Goal: Navigation & Orientation: Find specific page/section

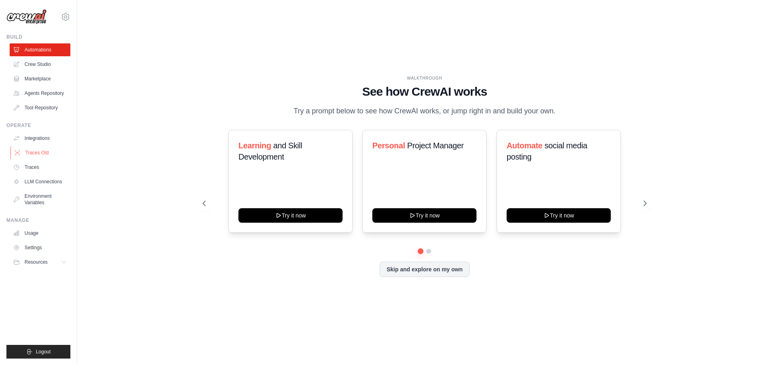
click at [34, 152] on link "Traces Old" at bounding box center [40, 152] width 61 height 13
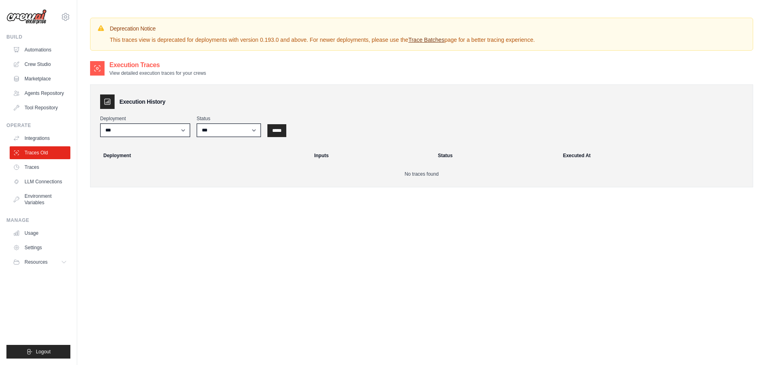
click at [424, 41] on link "Trace Batches" at bounding box center [426, 40] width 36 height 6
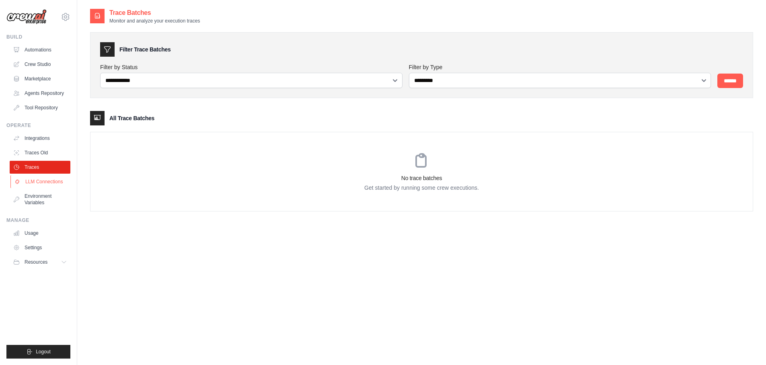
click at [40, 182] on link "LLM Connections" at bounding box center [40, 181] width 61 height 13
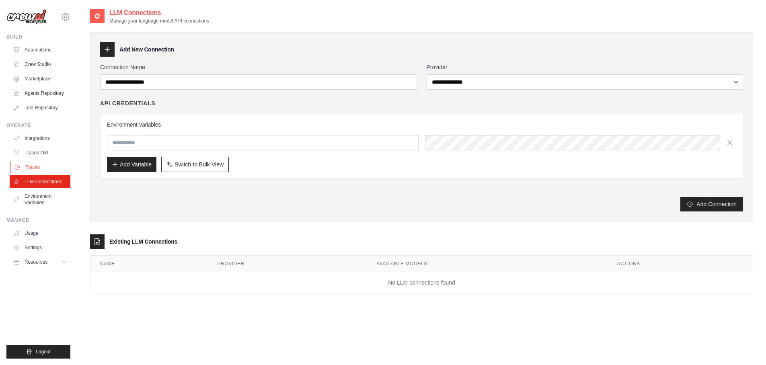
click at [45, 169] on link "Traces" at bounding box center [40, 167] width 61 height 13
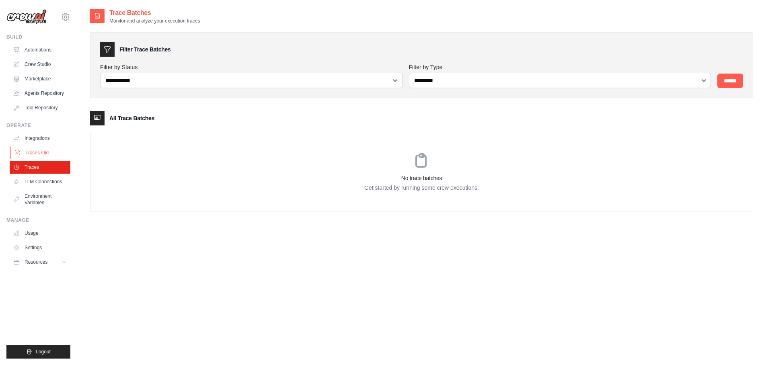
click at [49, 154] on link "Traces Old" at bounding box center [40, 152] width 61 height 13
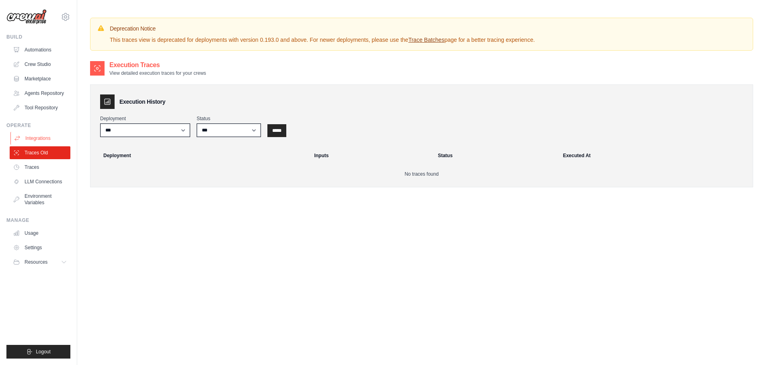
click at [50, 137] on link "Integrations" at bounding box center [40, 138] width 61 height 13
